Goal: Navigation & Orientation: Find specific page/section

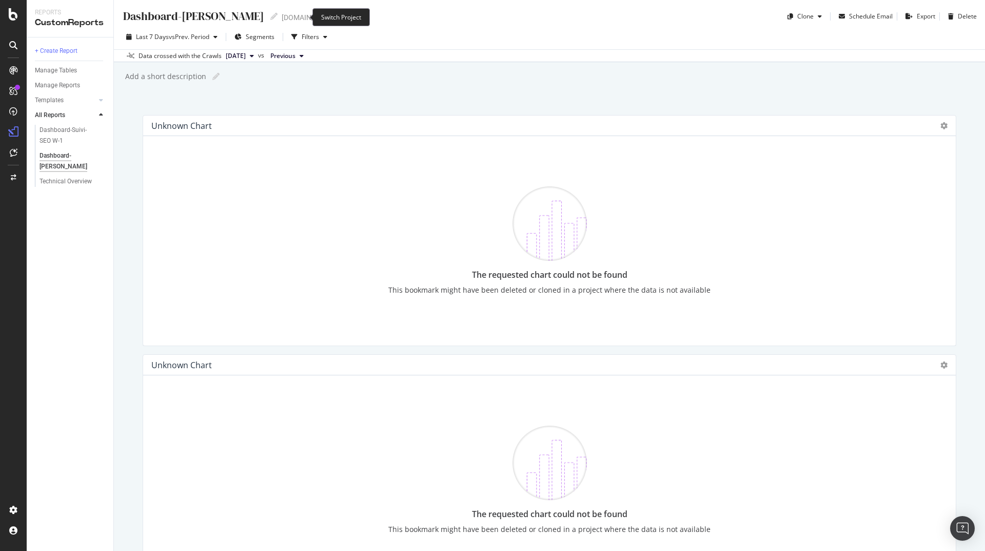
click at [341, 16] on icon "arrow-right-arrow-left" at bounding box center [344, 17] width 6 height 7
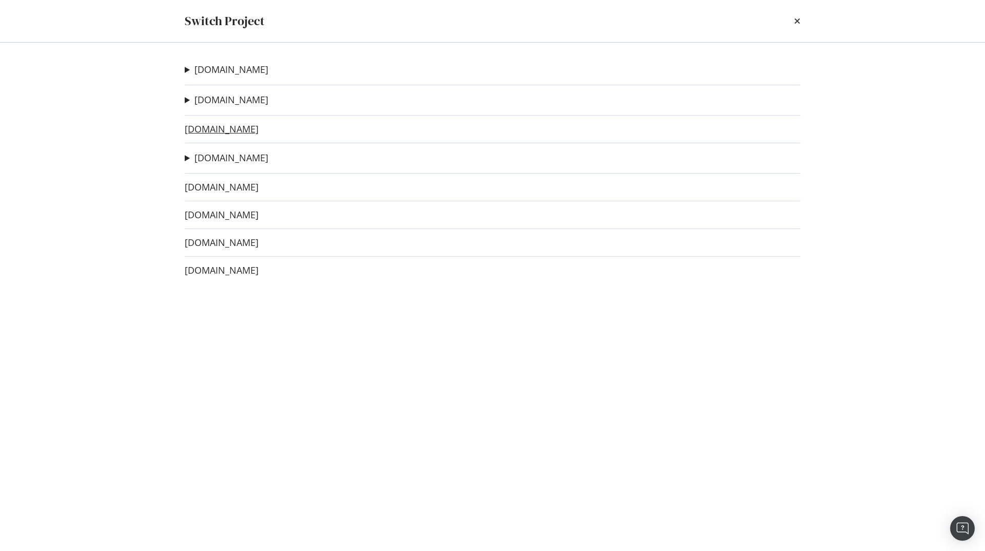
click at [207, 129] on link "irun.de" at bounding box center [222, 129] width 74 height 11
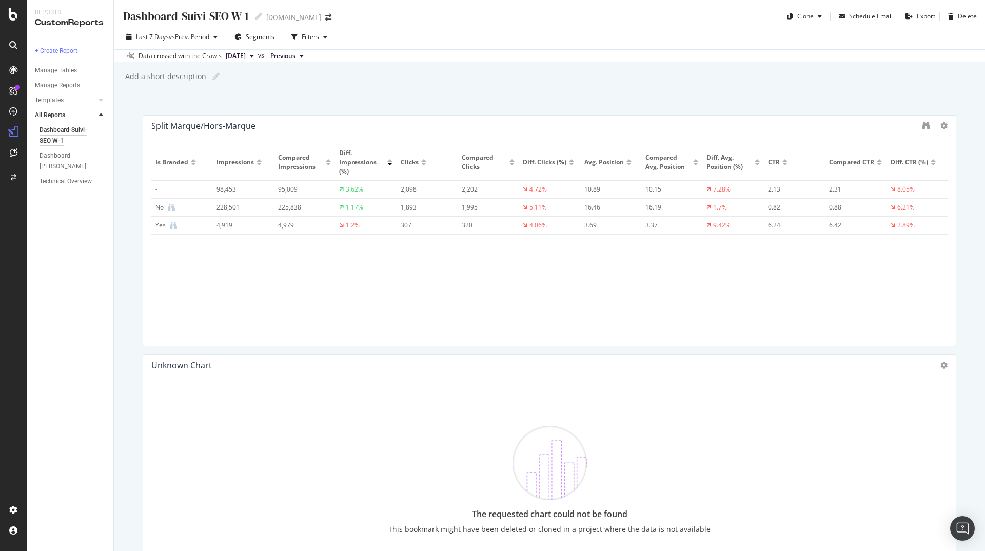
click at [356, 89] on div "Dashboard-Suivi-SEO W-1 Dashboard-Suivi-SEO W-1 irun.de Clone Schedule Email Ex…" at bounding box center [550, 275] width 872 height 551
click at [82, 157] on div "Dashboard-Suivi-SEO YoY" at bounding box center [69, 161] width 59 height 22
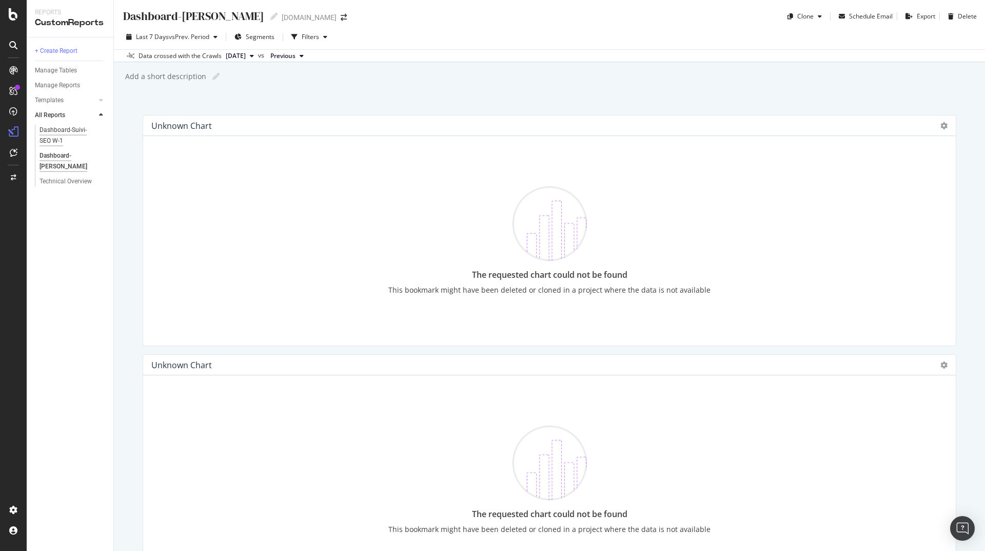
click at [73, 131] on div "Dashboard-Suivi-SEO W-1" at bounding box center [69, 136] width 59 height 22
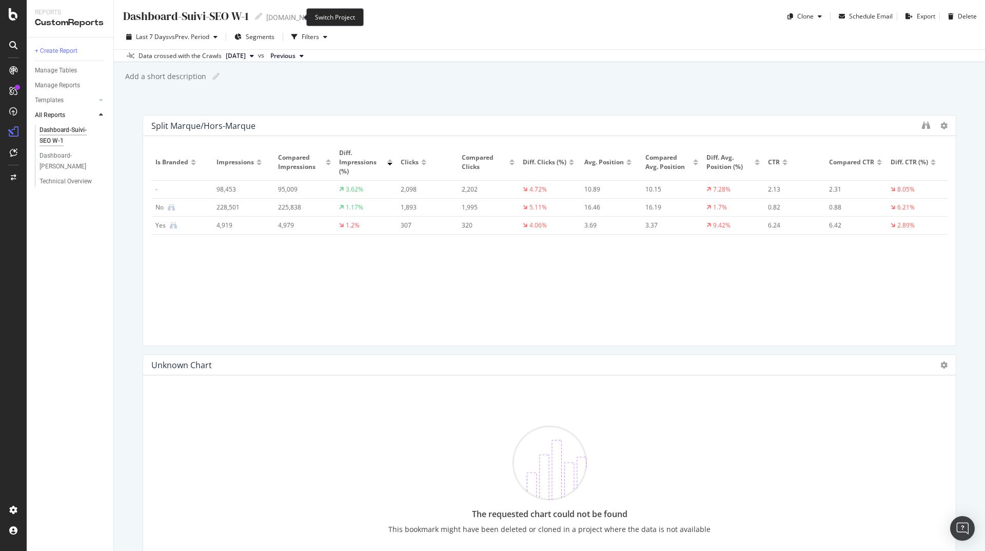
click at [325, 17] on icon "arrow-right-arrow-left" at bounding box center [328, 17] width 6 height 7
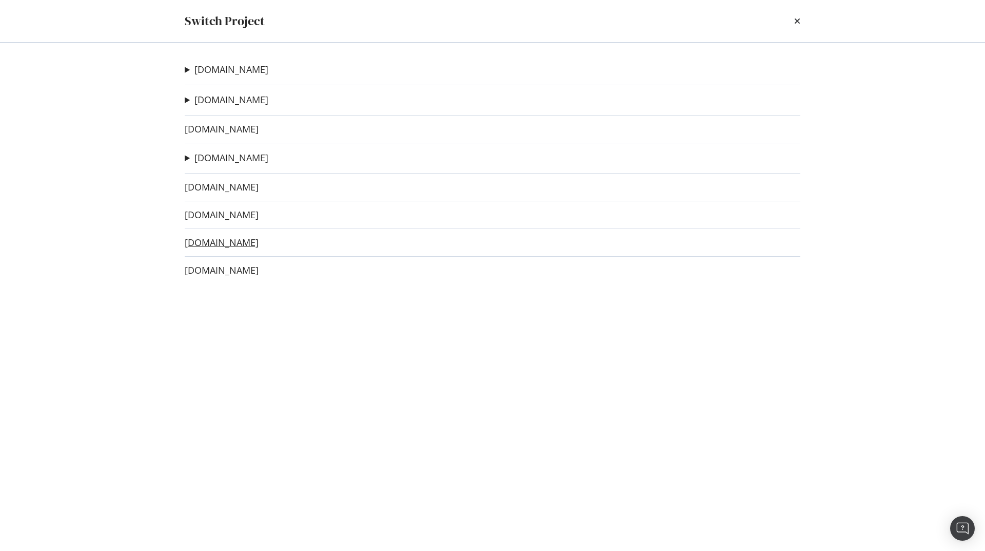
click at [203, 246] on link "irun.es" at bounding box center [222, 242] width 74 height 11
